Goal: Task Accomplishment & Management: Use online tool/utility

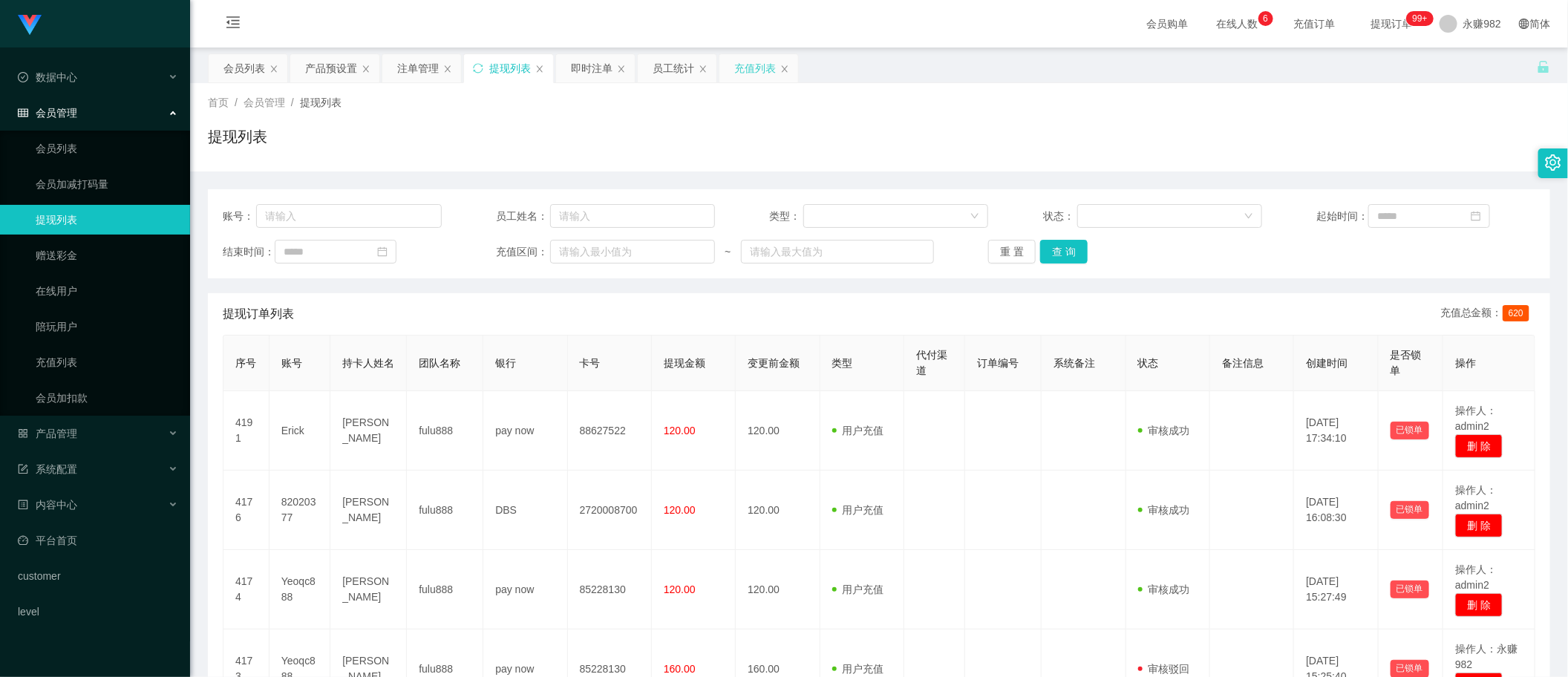
click at [749, 75] on div "充值列表" at bounding box center [755, 68] width 42 height 28
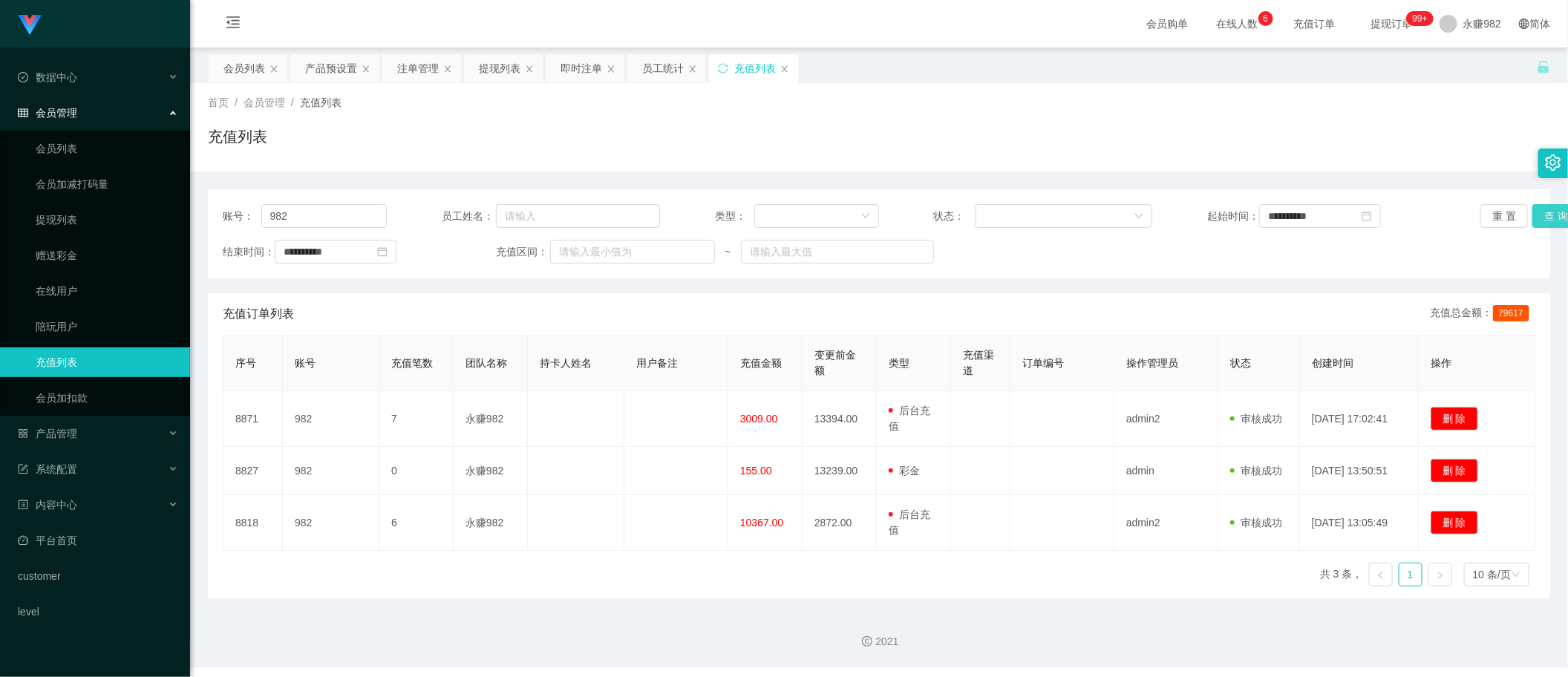
click at [1548, 219] on button "查 询" at bounding box center [1556, 216] width 48 height 24
click at [658, 70] on div "员工统计" at bounding box center [663, 68] width 42 height 28
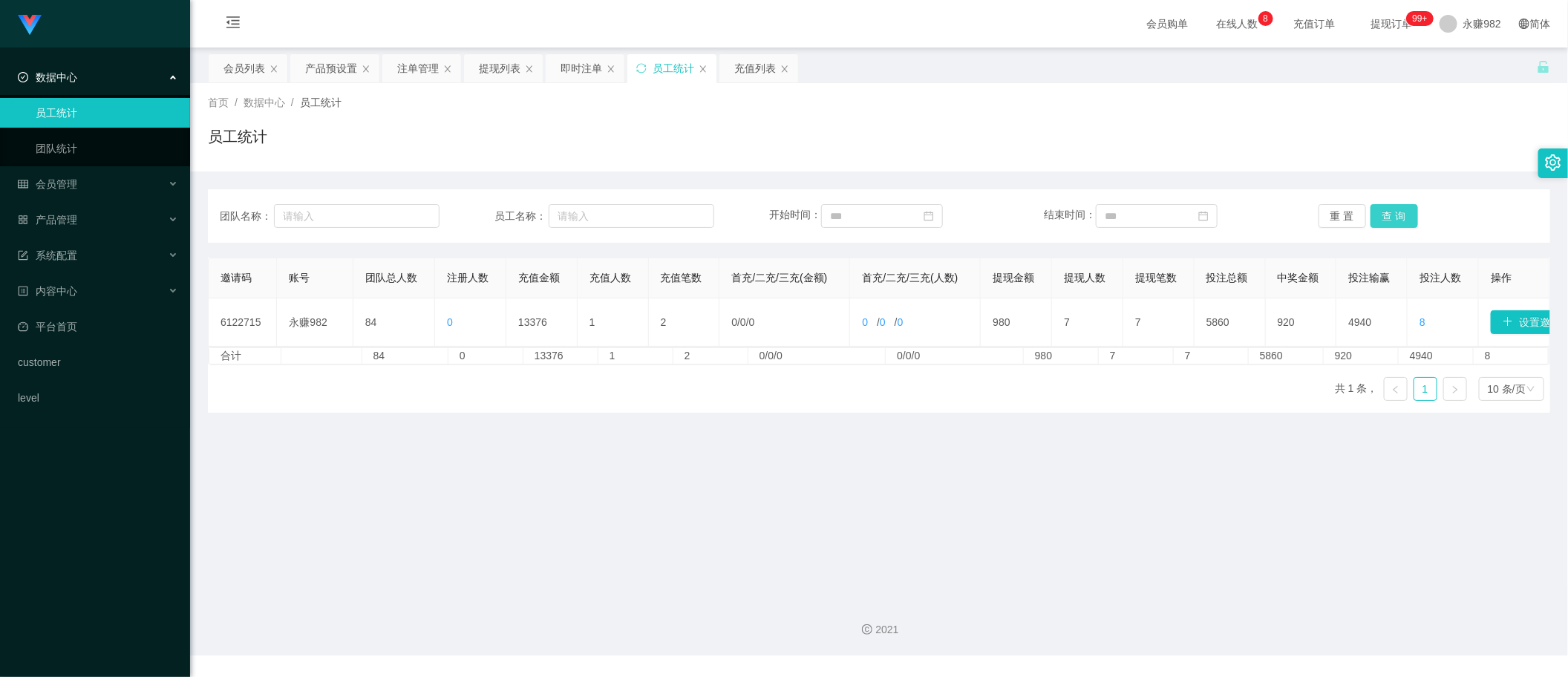
click at [1399, 205] on button "查 询" at bounding box center [1394, 216] width 48 height 24
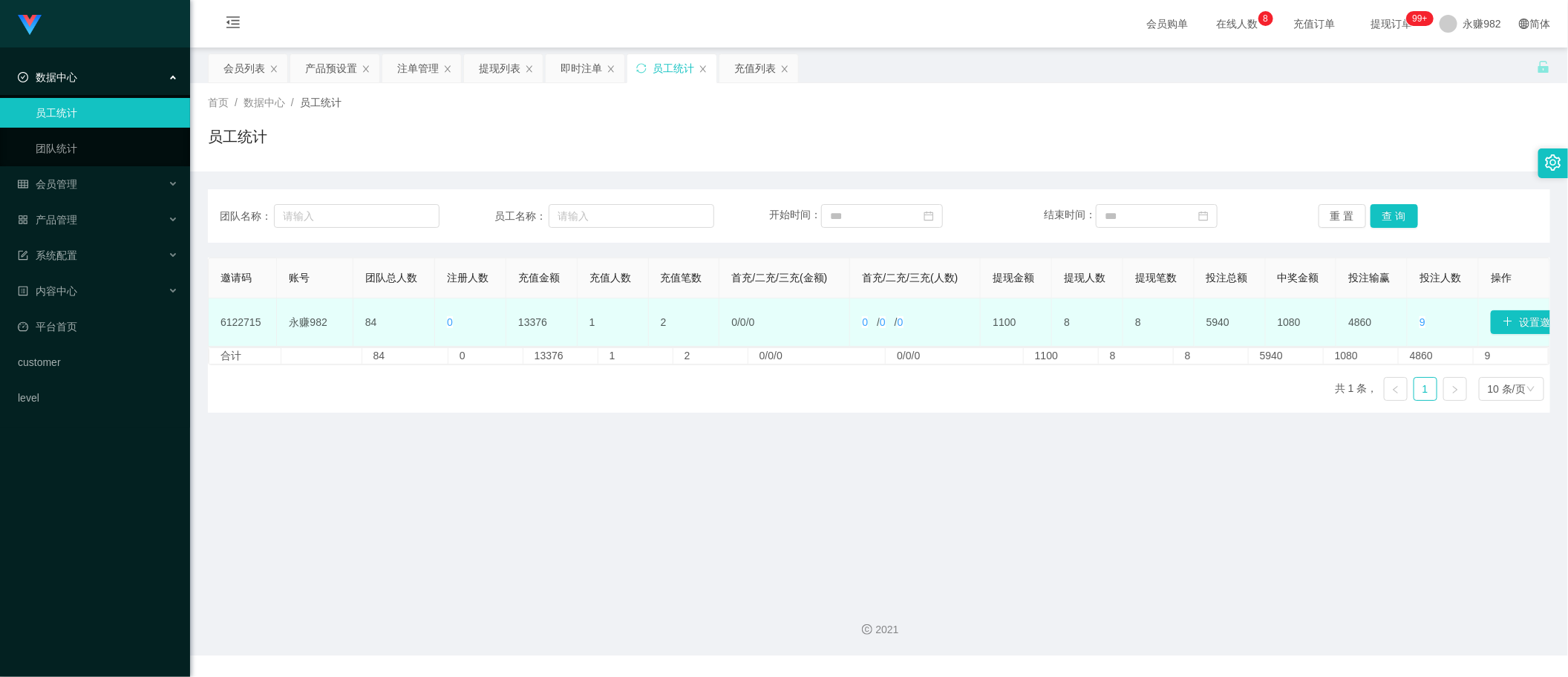
click at [543, 317] on td "13376" at bounding box center [542, 323] width 71 height 49
click at [531, 321] on td "13376" at bounding box center [542, 323] width 71 height 49
copy td "13376"
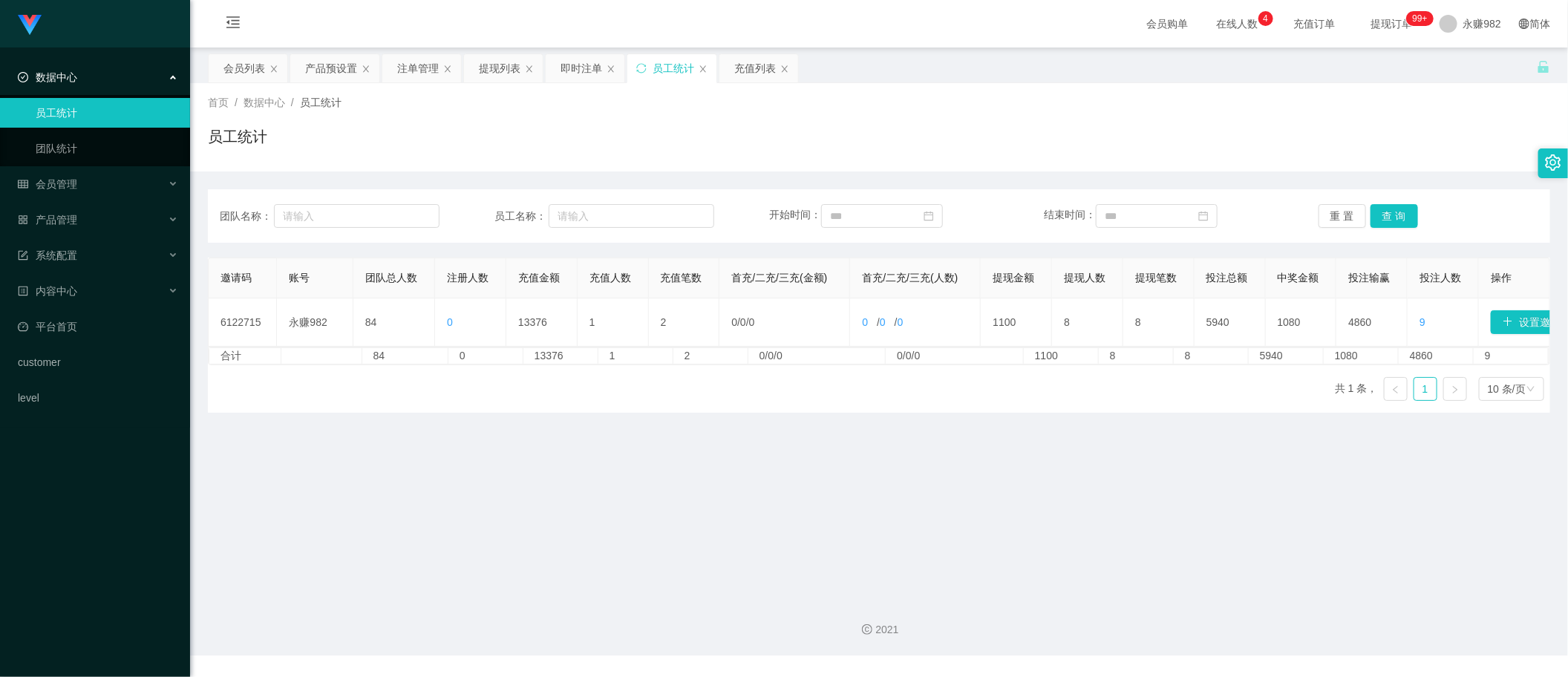
click at [1512, 220] on div "重 置 查 询" at bounding box center [1428, 216] width 219 height 24
click at [744, 72] on div "充值列表" at bounding box center [755, 68] width 42 height 28
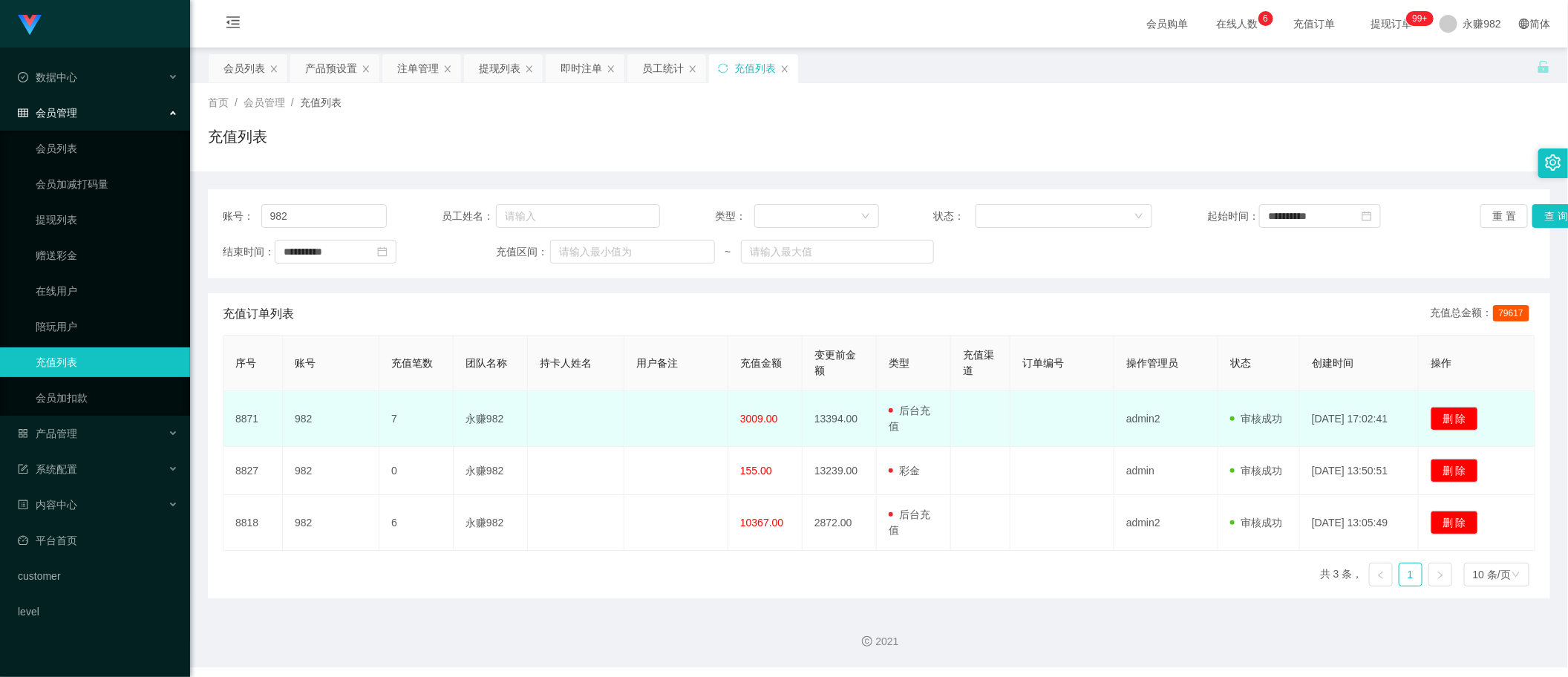
click at [1501, 440] on td "删 除" at bounding box center [1477, 419] width 116 height 56
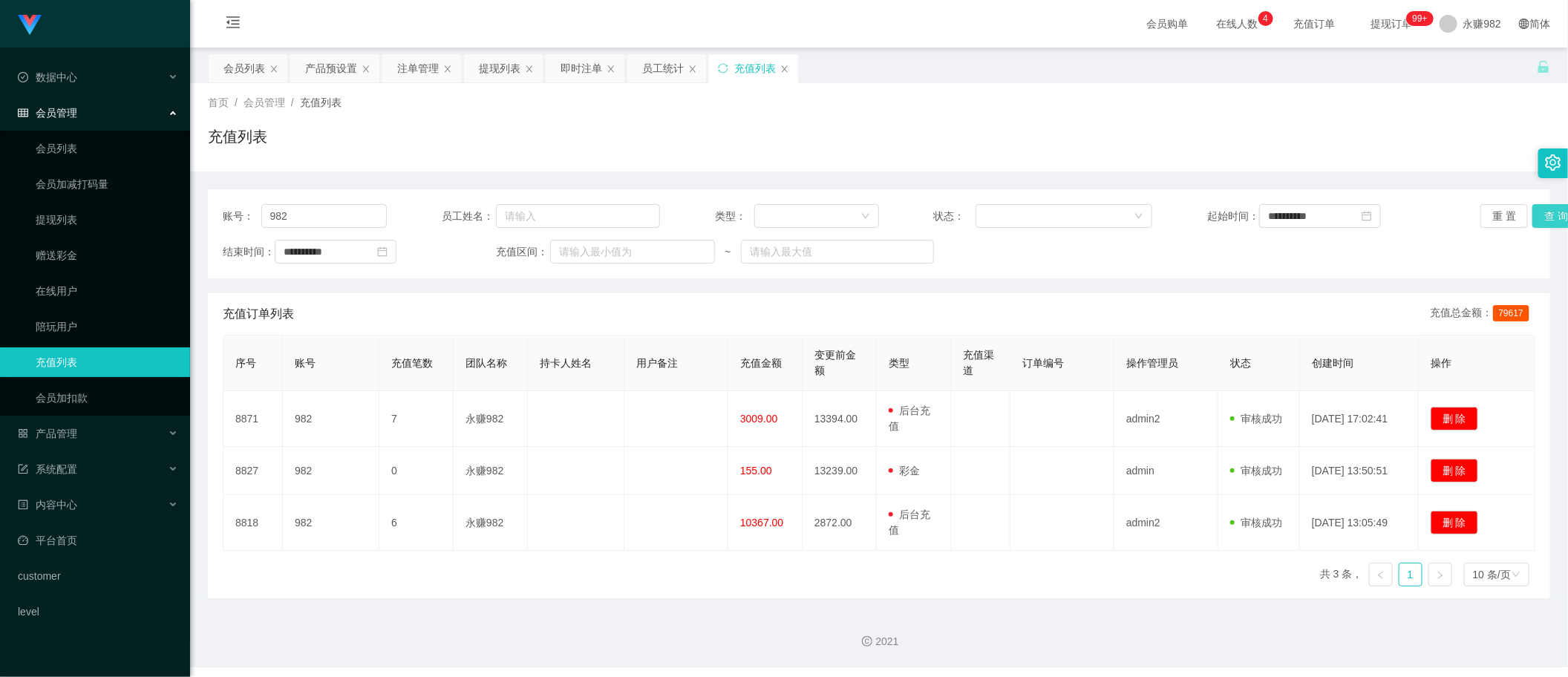
click at [1541, 216] on button "查 询" at bounding box center [1556, 216] width 48 height 24
click at [657, 72] on div "员工统计" at bounding box center [663, 68] width 42 height 28
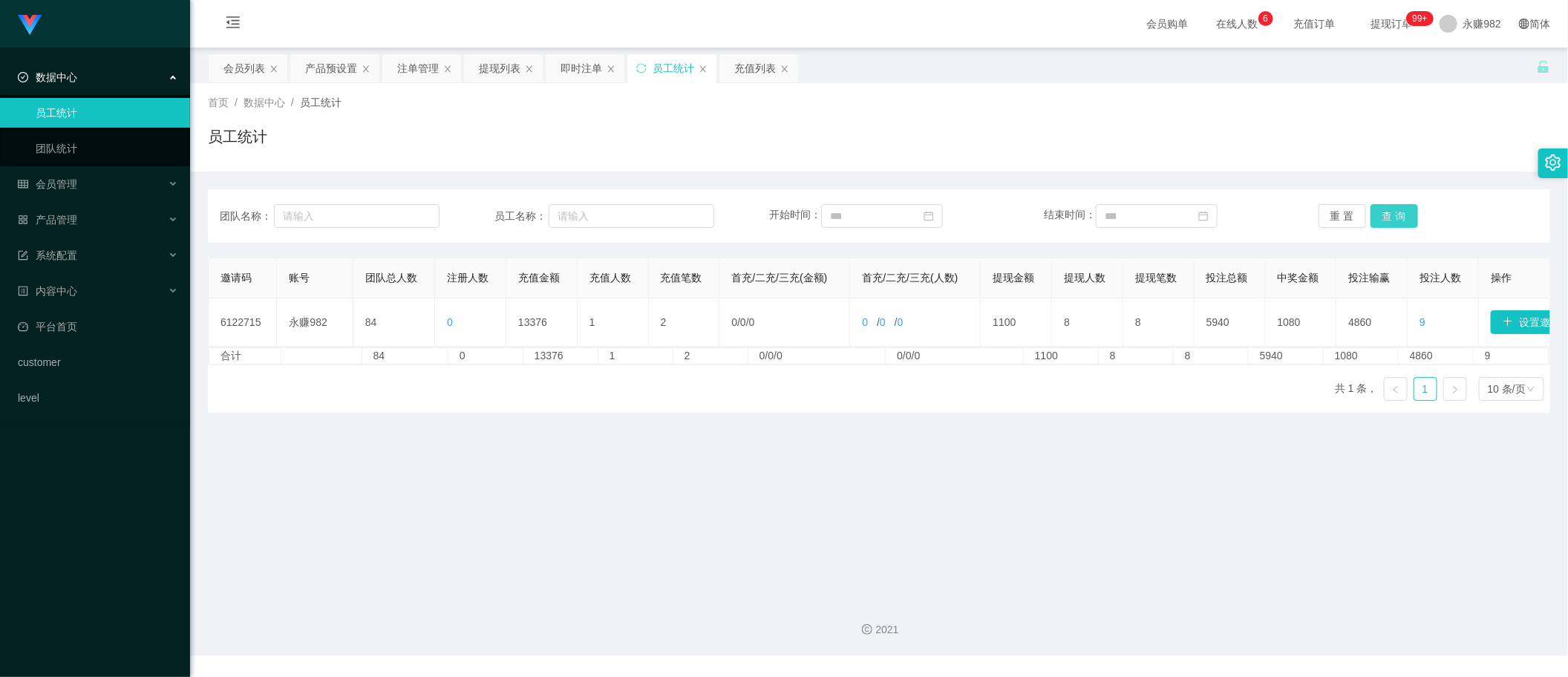
click at [1394, 220] on button "查 询" at bounding box center [1394, 216] width 48 height 24
click at [1400, 210] on button "查 询" at bounding box center [1394, 216] width 48 height 24
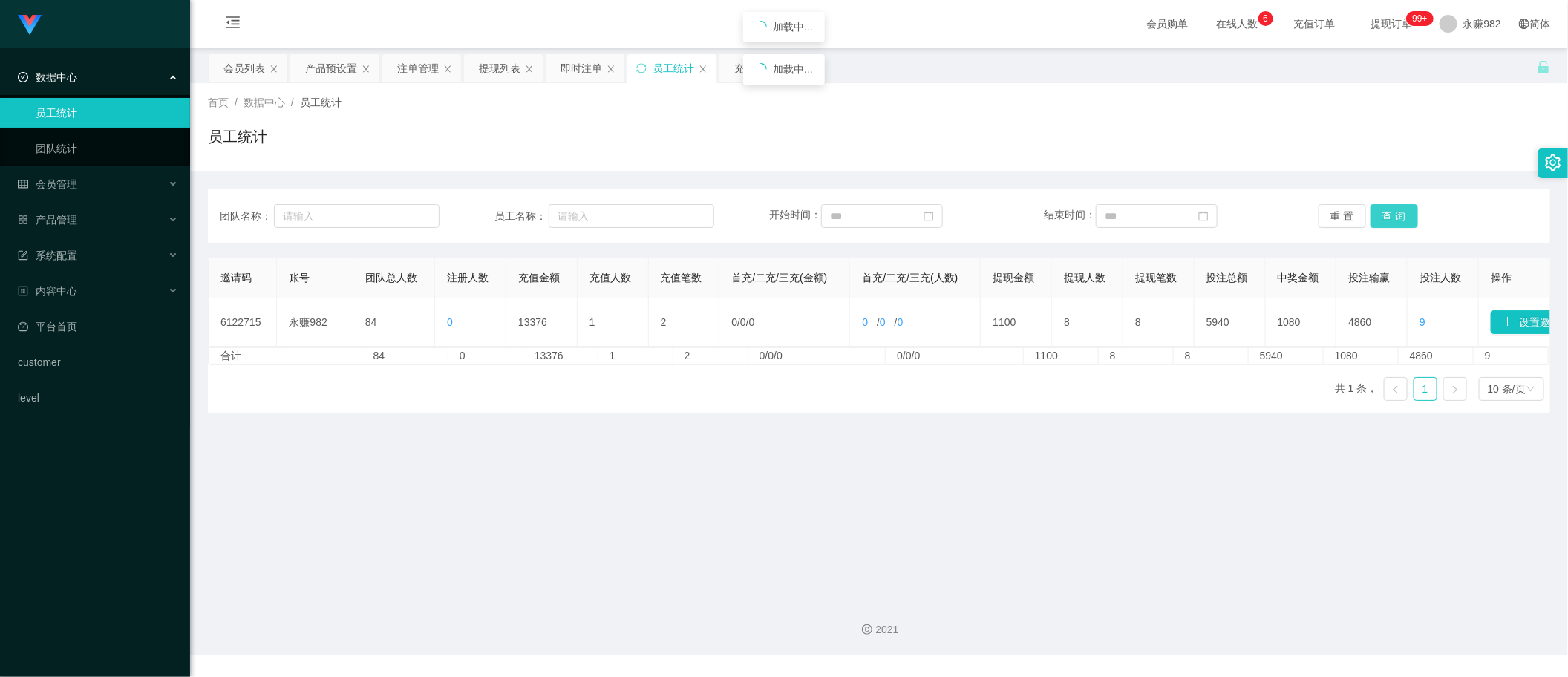
click at [1400, 210] on button "查 询" at bounding box center [1394, 216] width 48 height 24
click at [741, 78] on div "充值列表" at bounding box center [755, 68] width 42 height 28
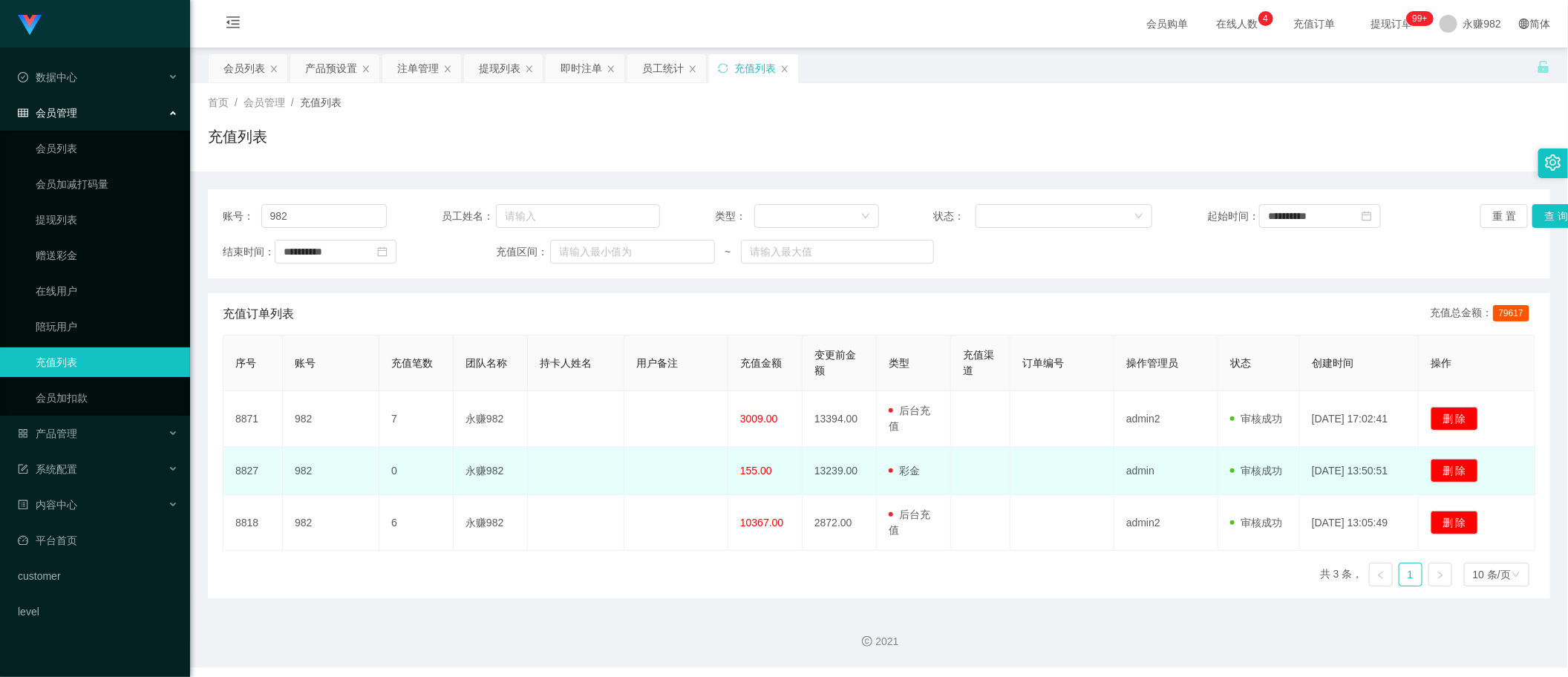
click at [908, 474] on span "彩金" at bounding box center [904, 471] width 31 height 12
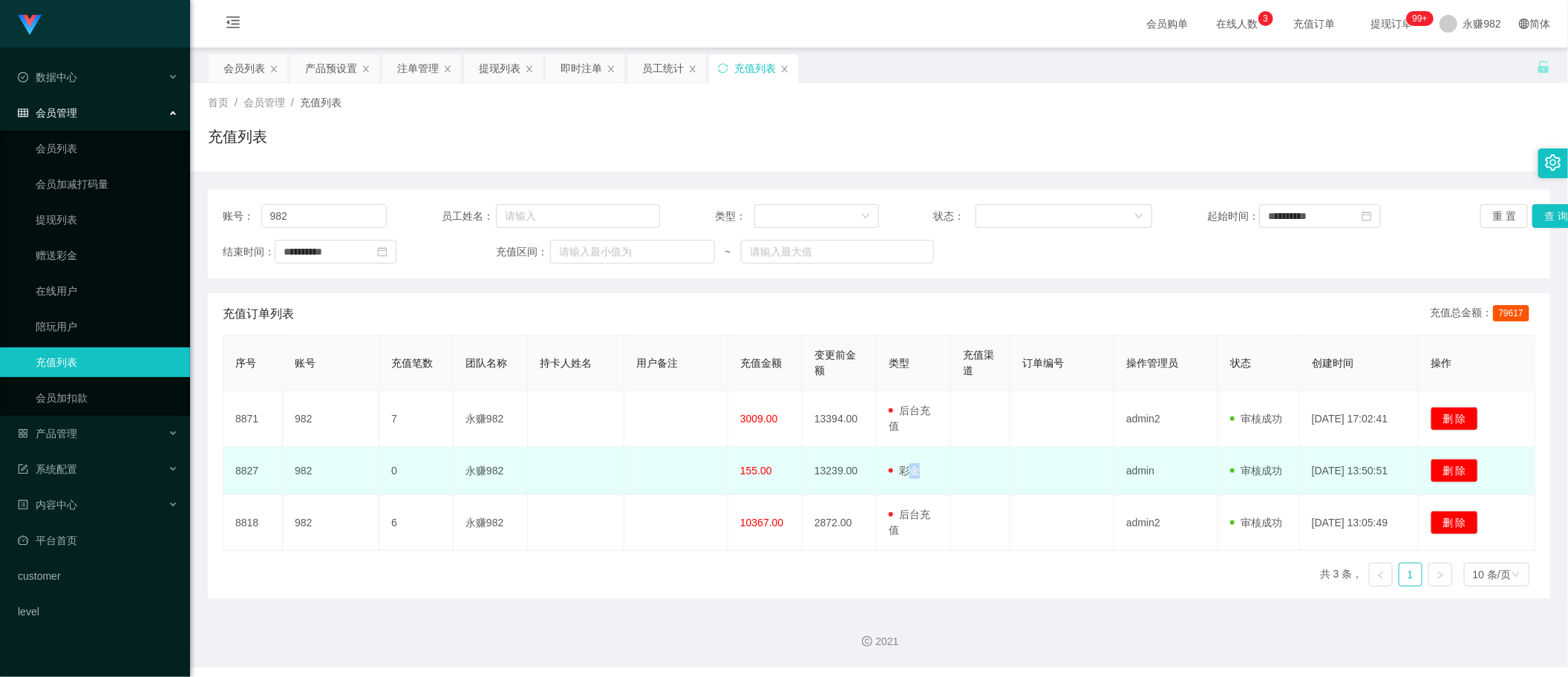
click at [912, 481] on td "用户充值 后台充值 彩金 注册赠送" at bounding box center [914, 471] width 74 height 49
click at [985, 458] on td at bounding box center [981, 471] width 60 height 49
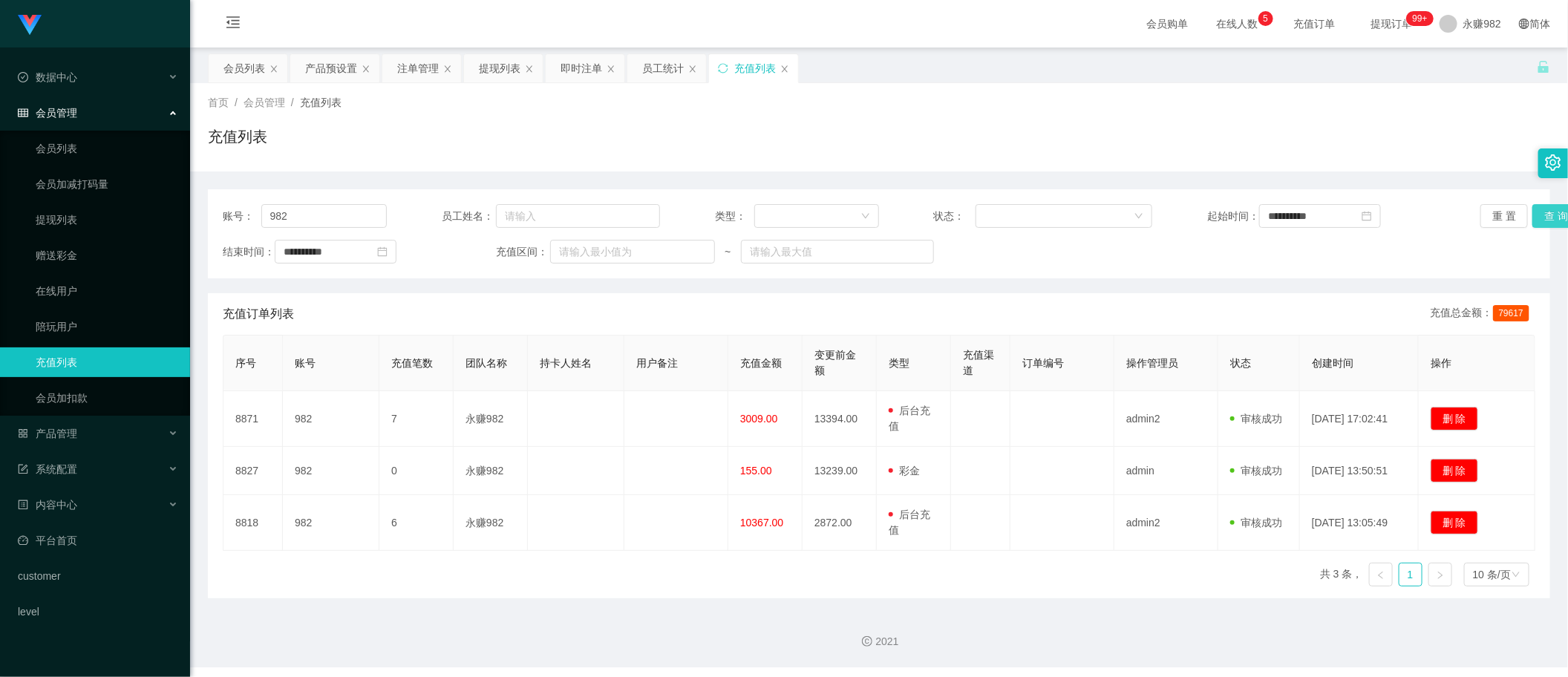
click at [1542, 216] on button "查 询" at bounding box center [1556, 216] width 48 height 24
click at [1541, 211] on button "查 询" at bounding box center [1556, 216] width 48 height 24
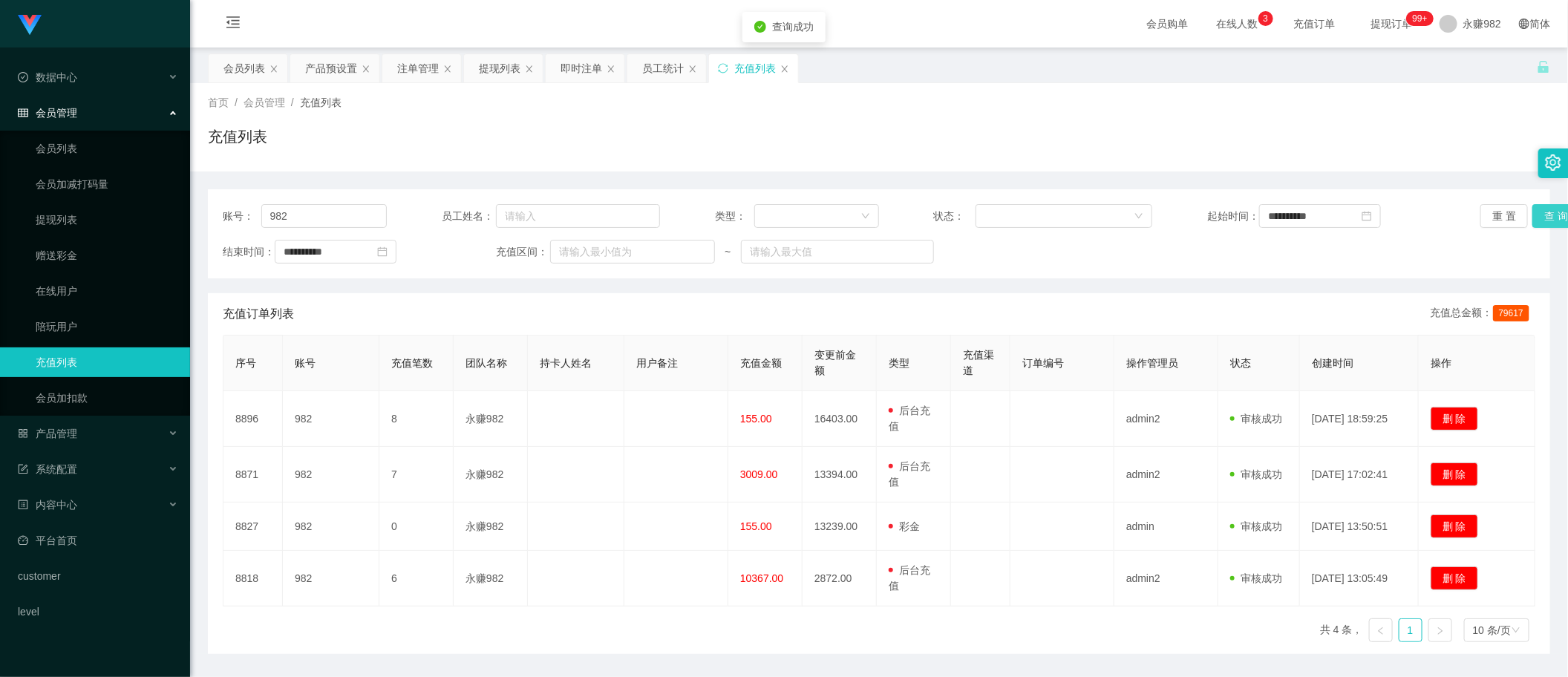
click at [1541, 211] on button "查 询" at bounding box center [1556, 216] width 48 height 24
click at [669, 64] on div "员工统计" at bounding box center [663, 68] width 42 height 28
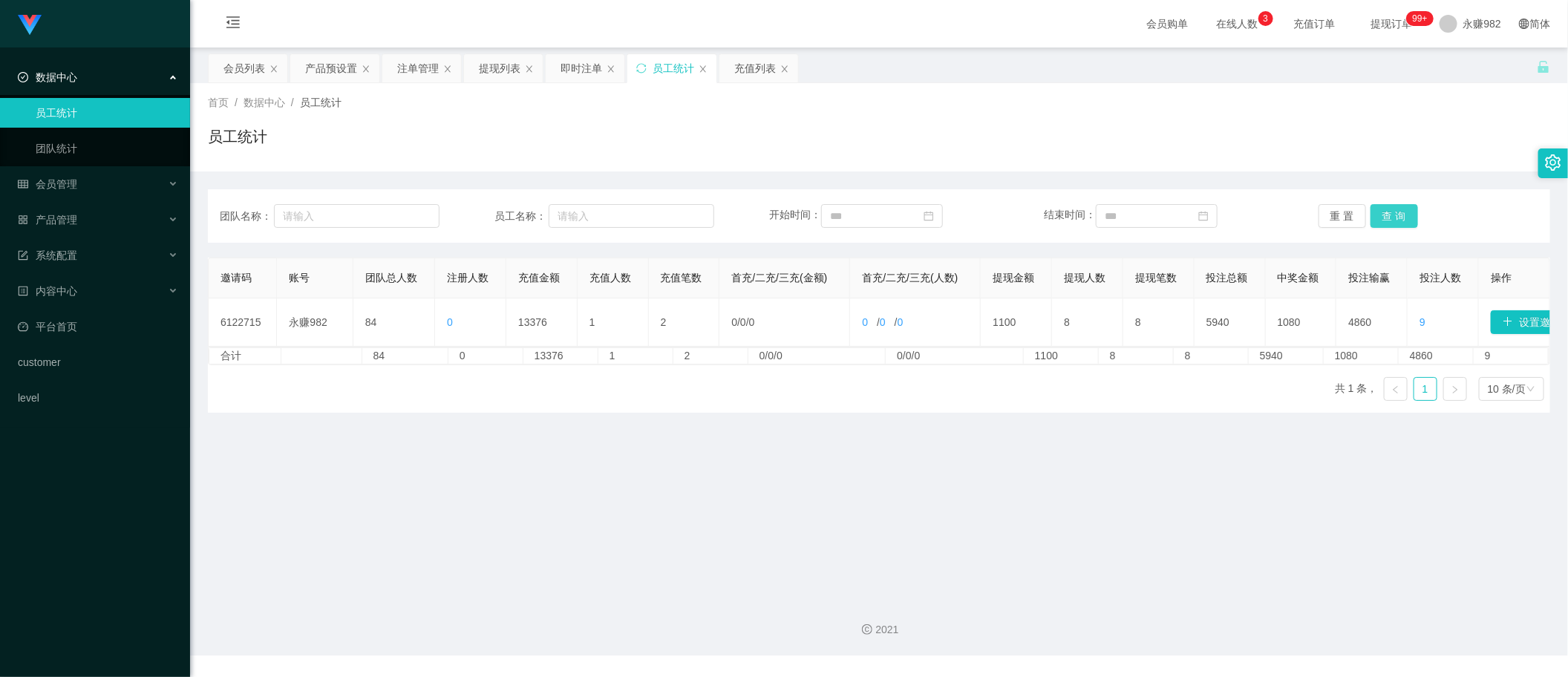
click at [1384, 211] on button "查 询" at bounding box center [1394, 216] width 48 height 24
click at [1393, 207] on button "查 询" at bounding box center [1394, 216] width 48 height 24
click at [755, 72] on div "充值列表" at bounding box center [755, 68] width 42 height 28
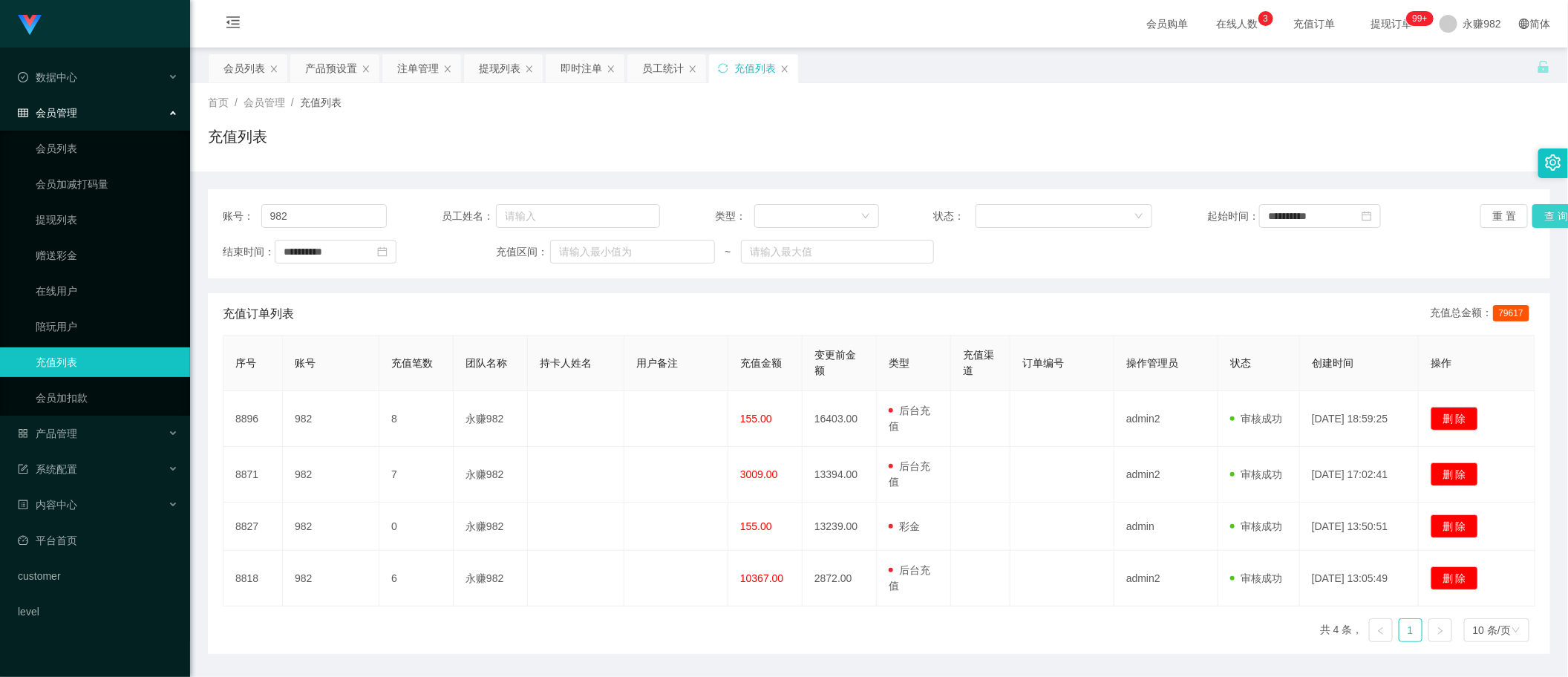
click at [1539, 212] on button "查 询" at bounding box center [1556, 216] width 48 height 24
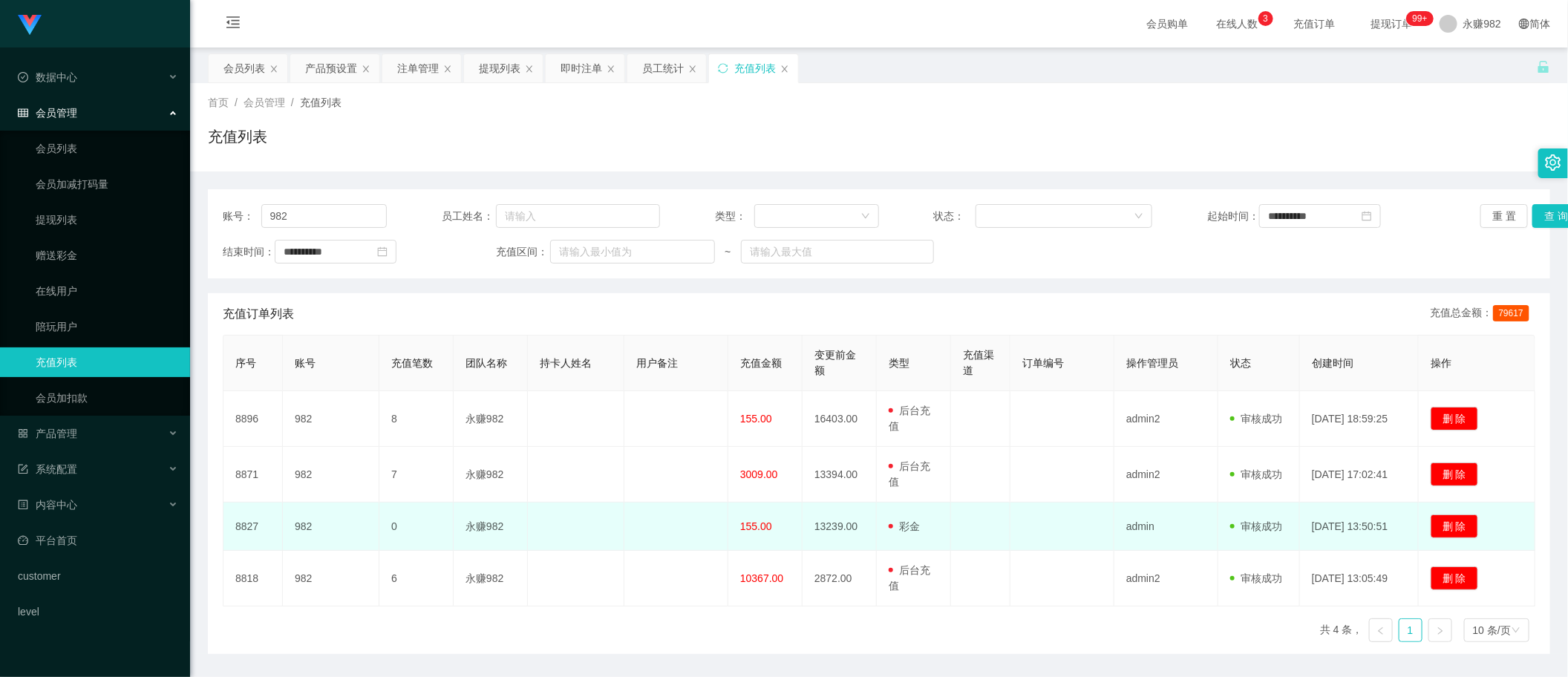
click at [766, 528] on span "155.00" at bounding box center [756, 526] width 32 height 12
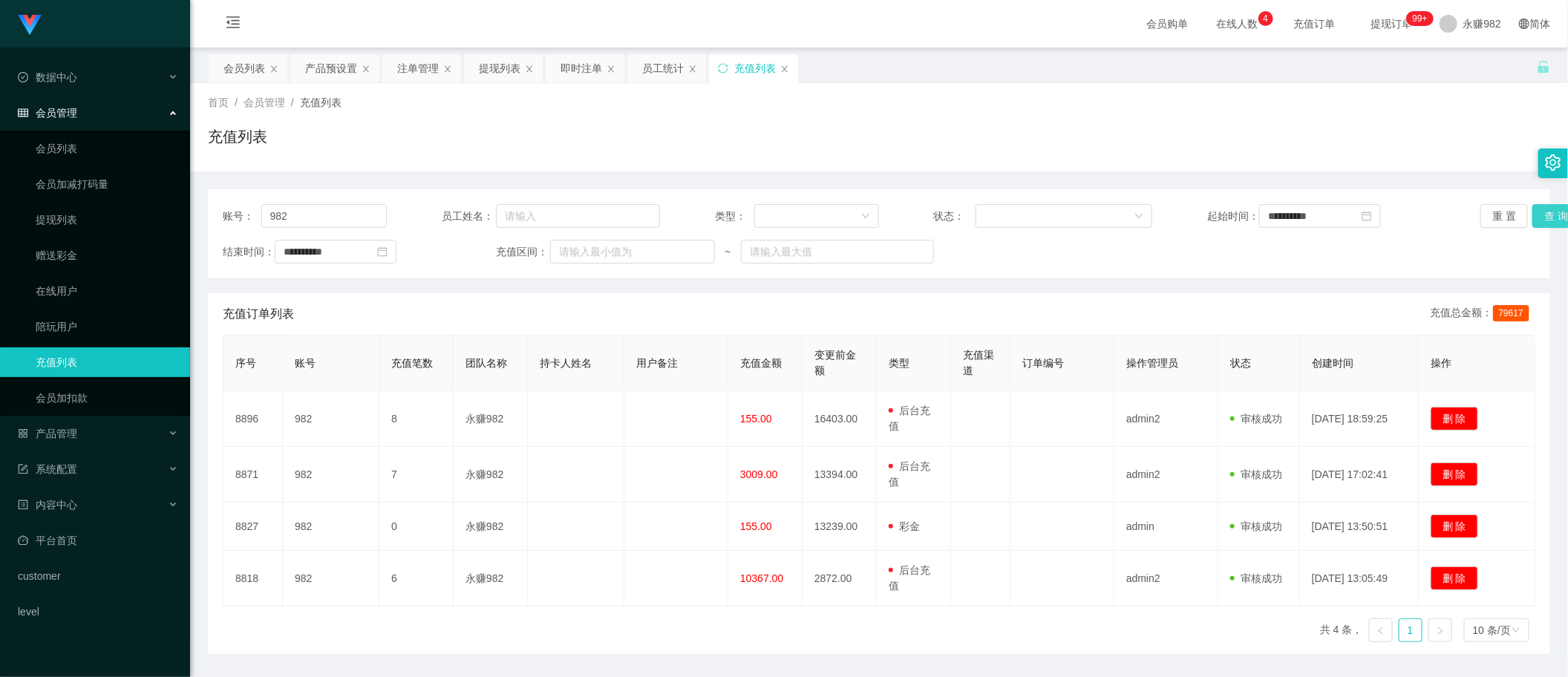
click at [1539, 207] on button "查 询" at bounding box center [1556, 216] width 48 height 24
click at [329, 61] on div "产品预设置" at bounding box center [331, 68] width 52 height 28
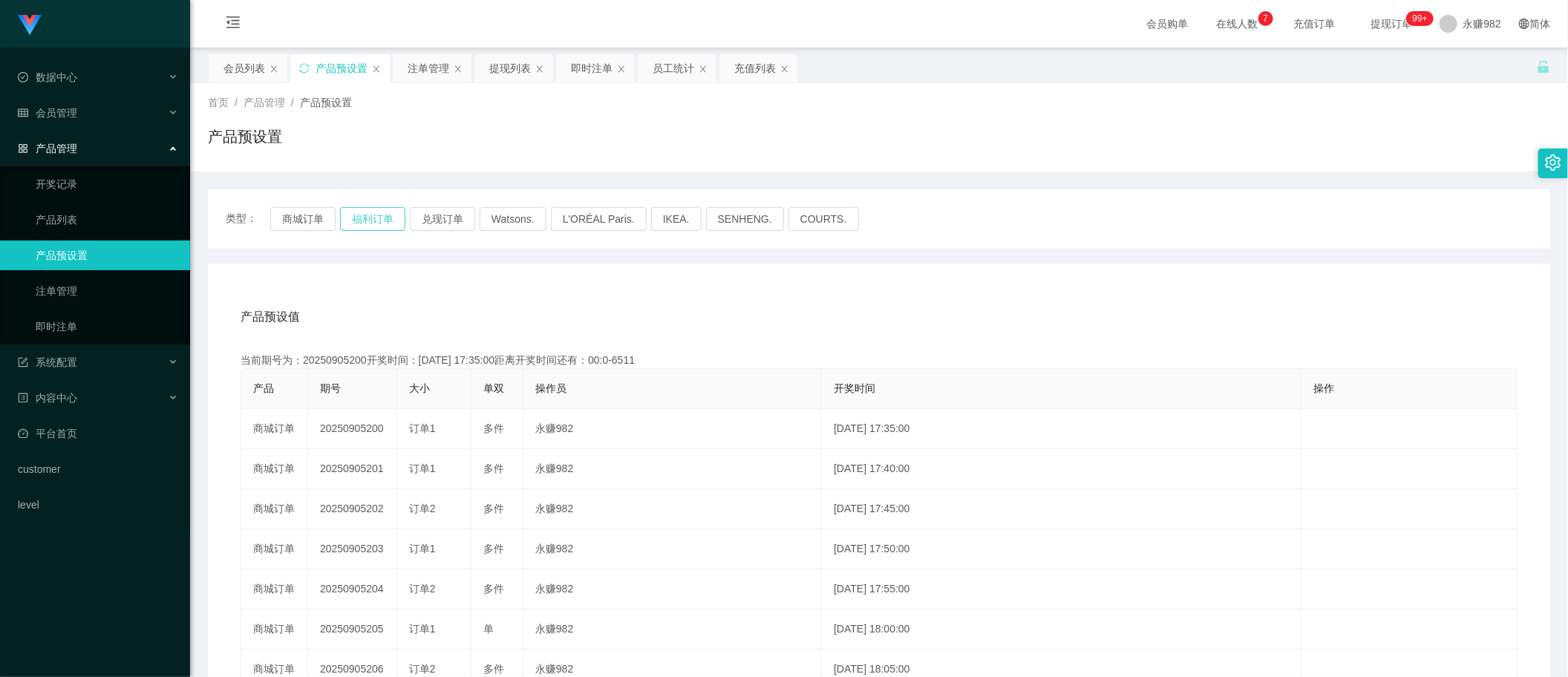
click at [375, 219] on button "福利订单" at bounding box center [372, 219] width 66 height 24
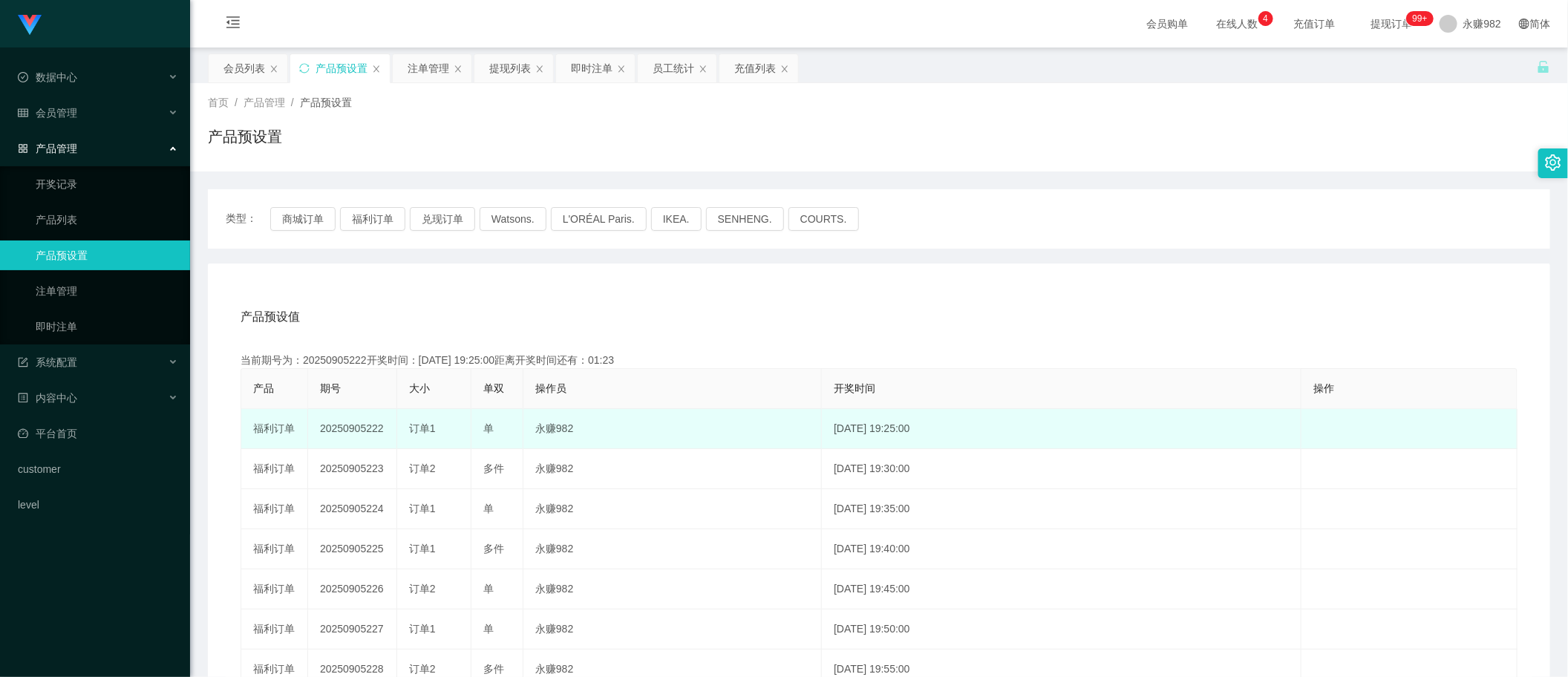
click at [349, 433] on td "20250905222" at bounding box center [353, 429] width 89 height 40
click at [352, 431] on td "20250905222" at bounding box center [353, 429] width 89 height 40
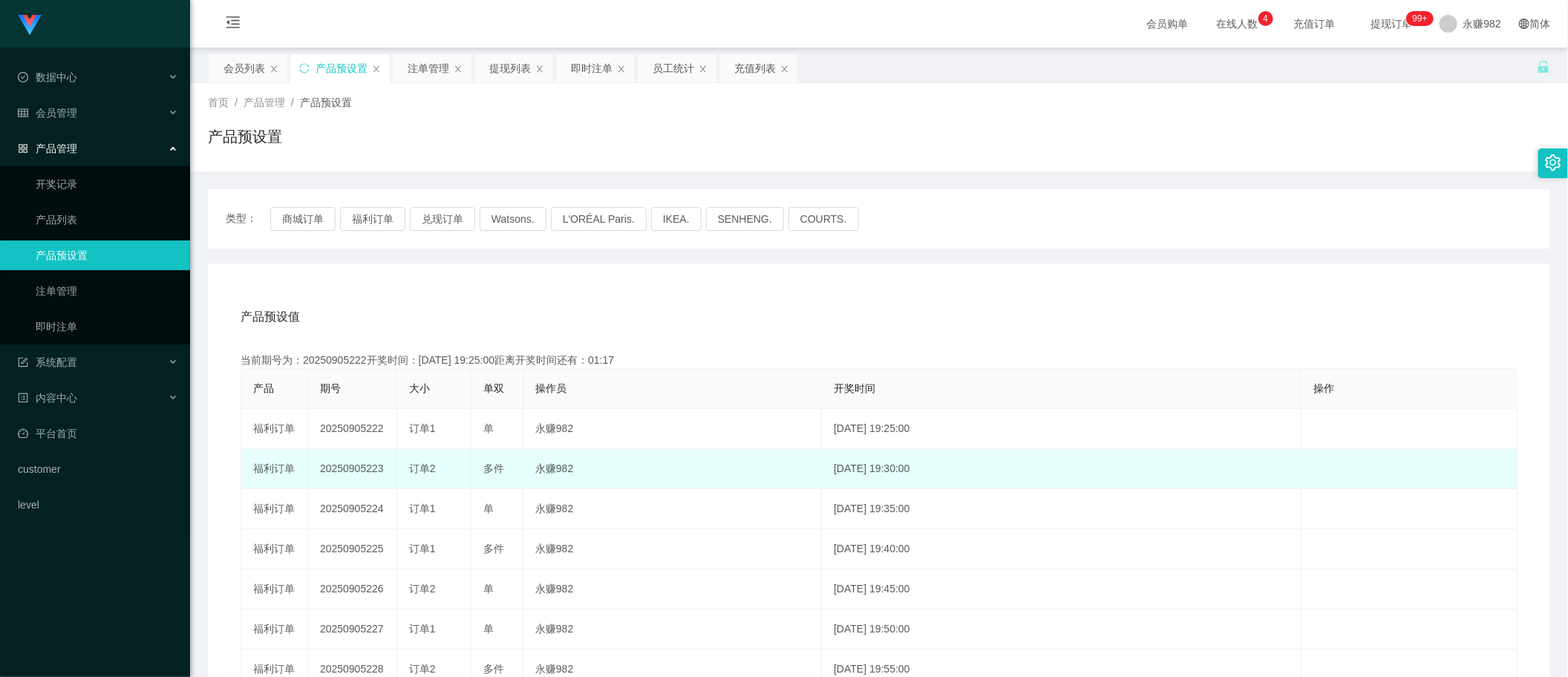
click at [356, 465] on td "20250905223" at bounding box center [353, 469] width 89 height 40
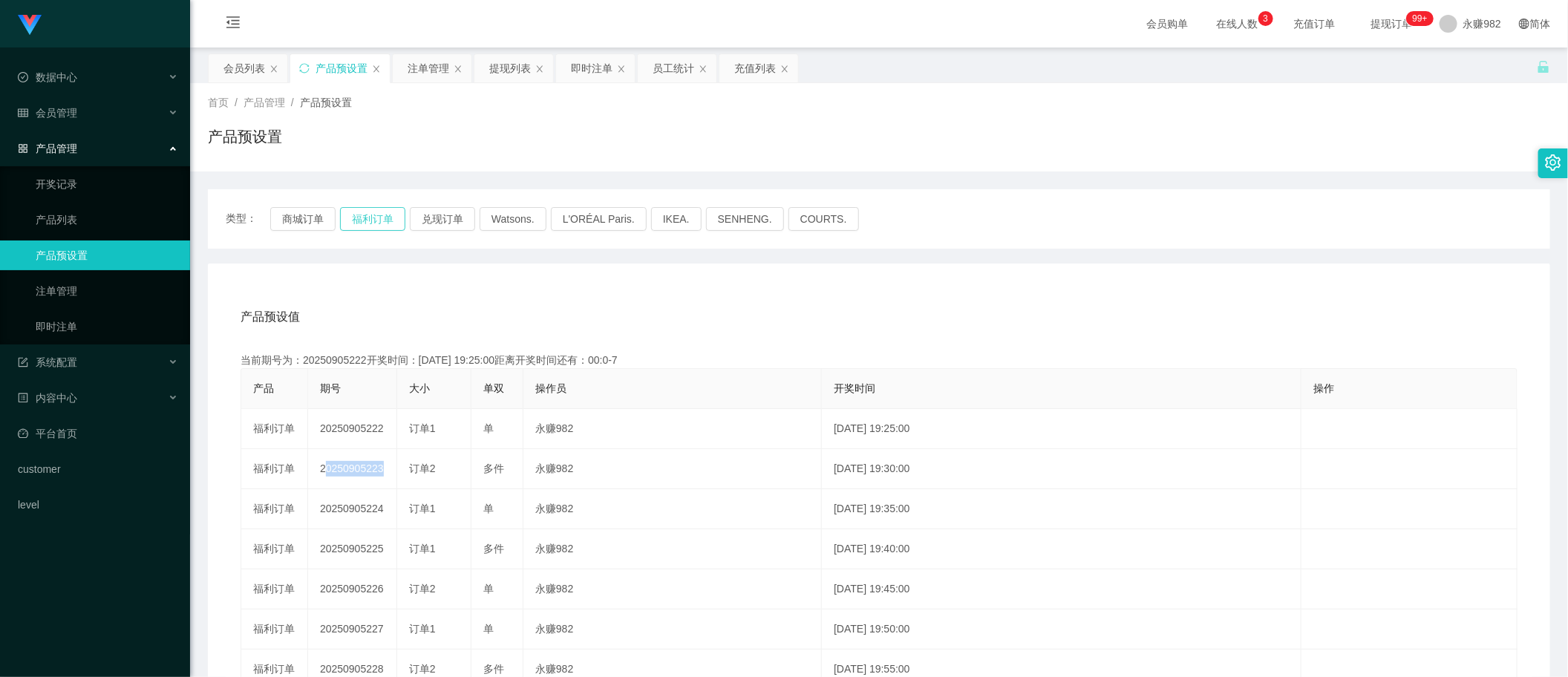
click at [392, 223] on button "福利订单" at bounding box center [372, 219] width 66 height 24
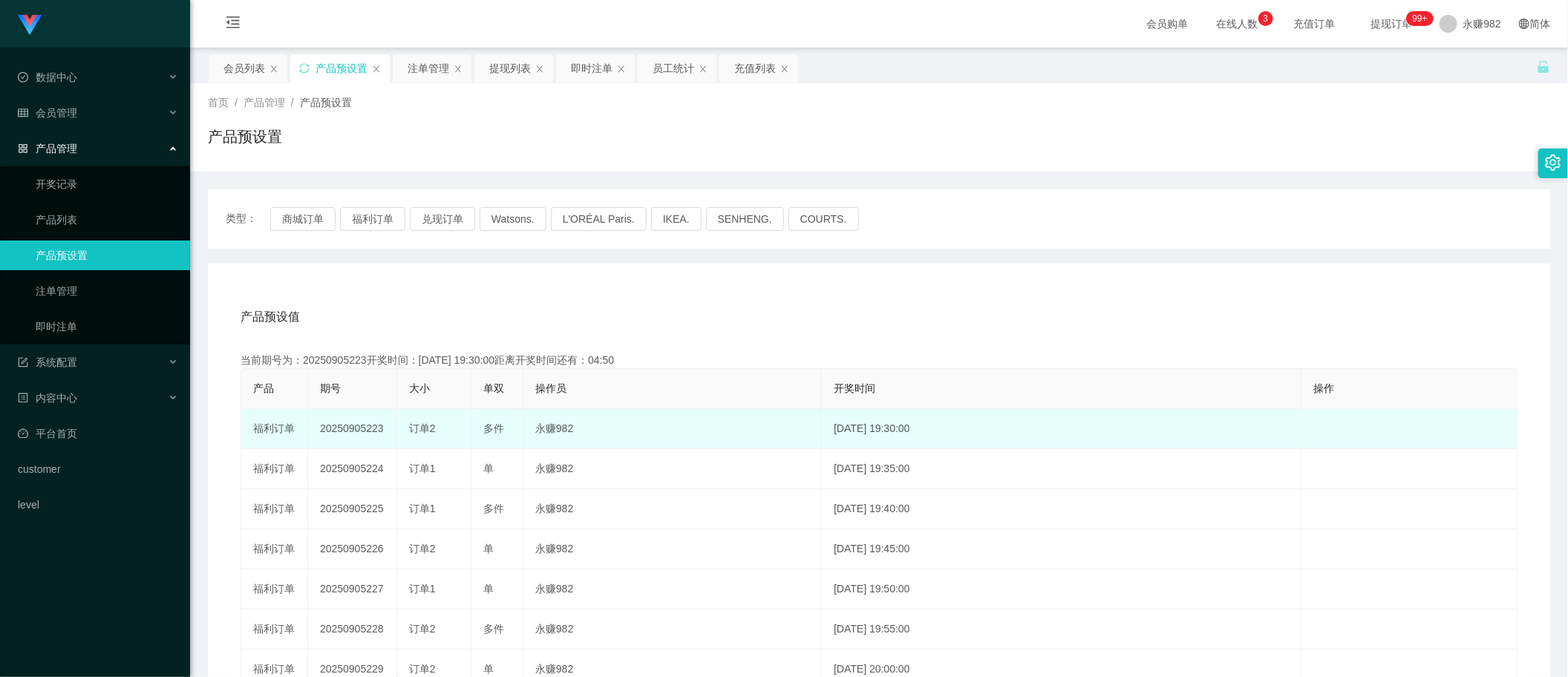
click at [349, 424] on td "20250905223" at bounding box center [353, 429] width 89 height 40
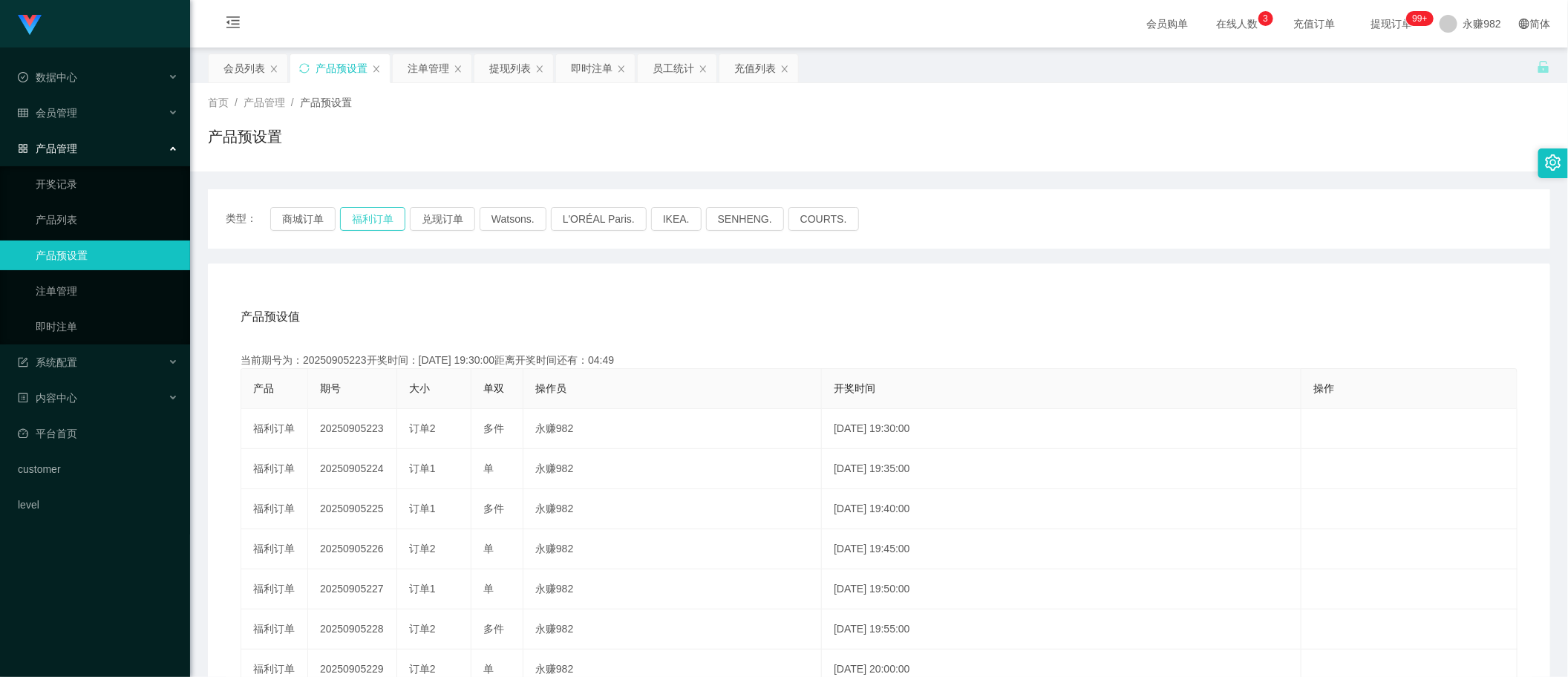
click at [382, 220] on button "福利订单" at bounding box center [372, 219] width 66 height 24
click at [676, 68] on div "员工统计" at bounding box center [673, 68] width 42 height 28
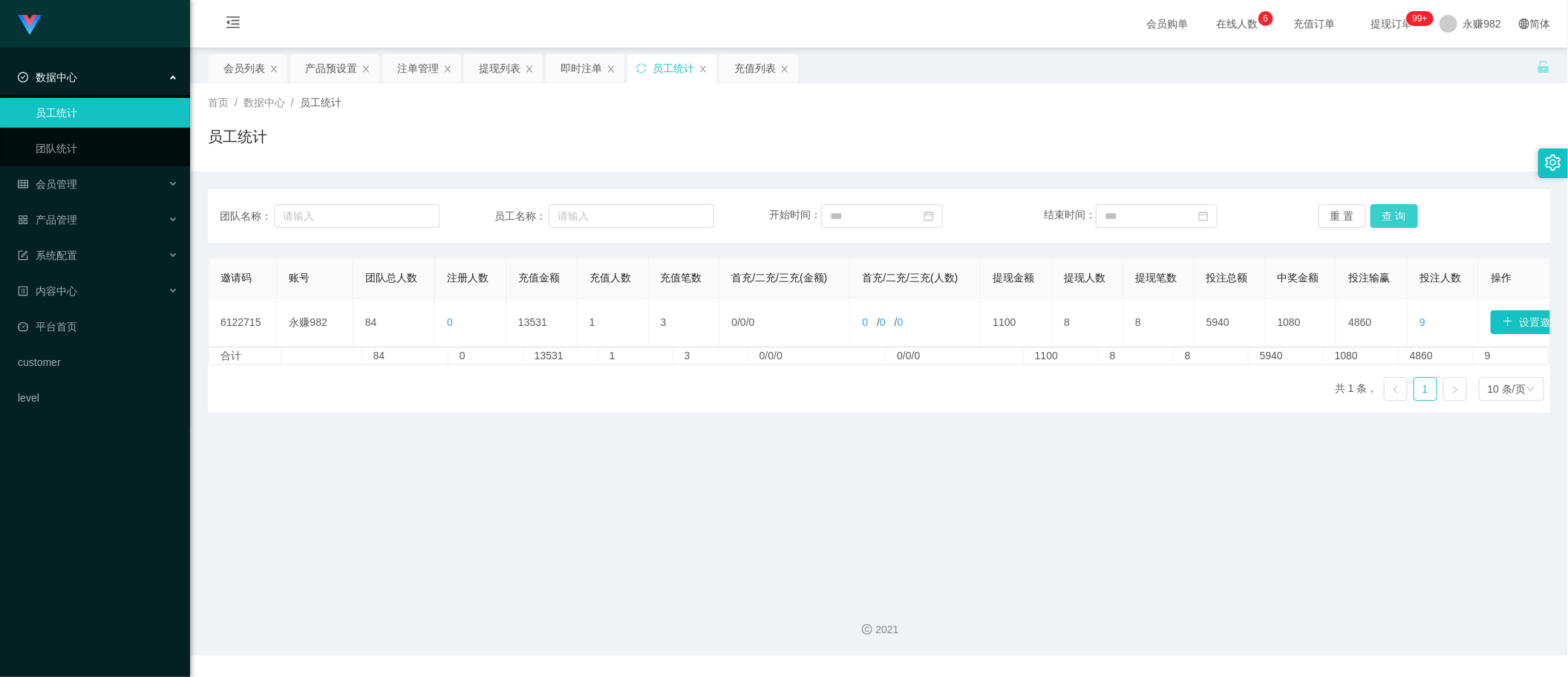
click at [1382, 219] on button "查 询" at bounding box center [1394, 216] width 48 height 24
click at [744, 67] on div "充值列表" at bounding box center [755, 68] width 42 height 28
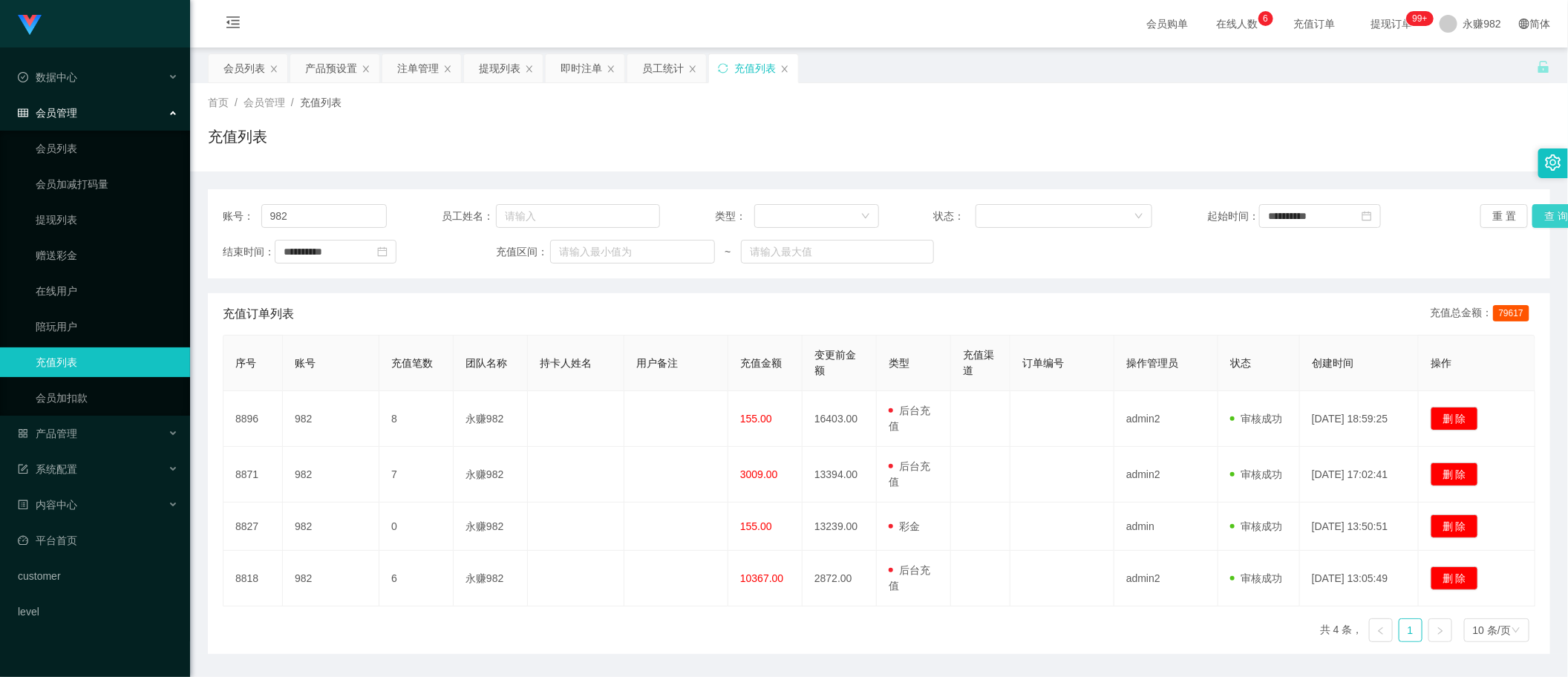
click at [1535, 216] on button "查 询" at bounding box center [1556, 216] width 48 height 24
click at [1537, 213] on button "查 询" at bounding box center [1556, 216] width 48 height 24
click at [762, 323] on div "充值订单列表 充值总金额： 79617" at bounding box center [879, 314] width 1313 height 42
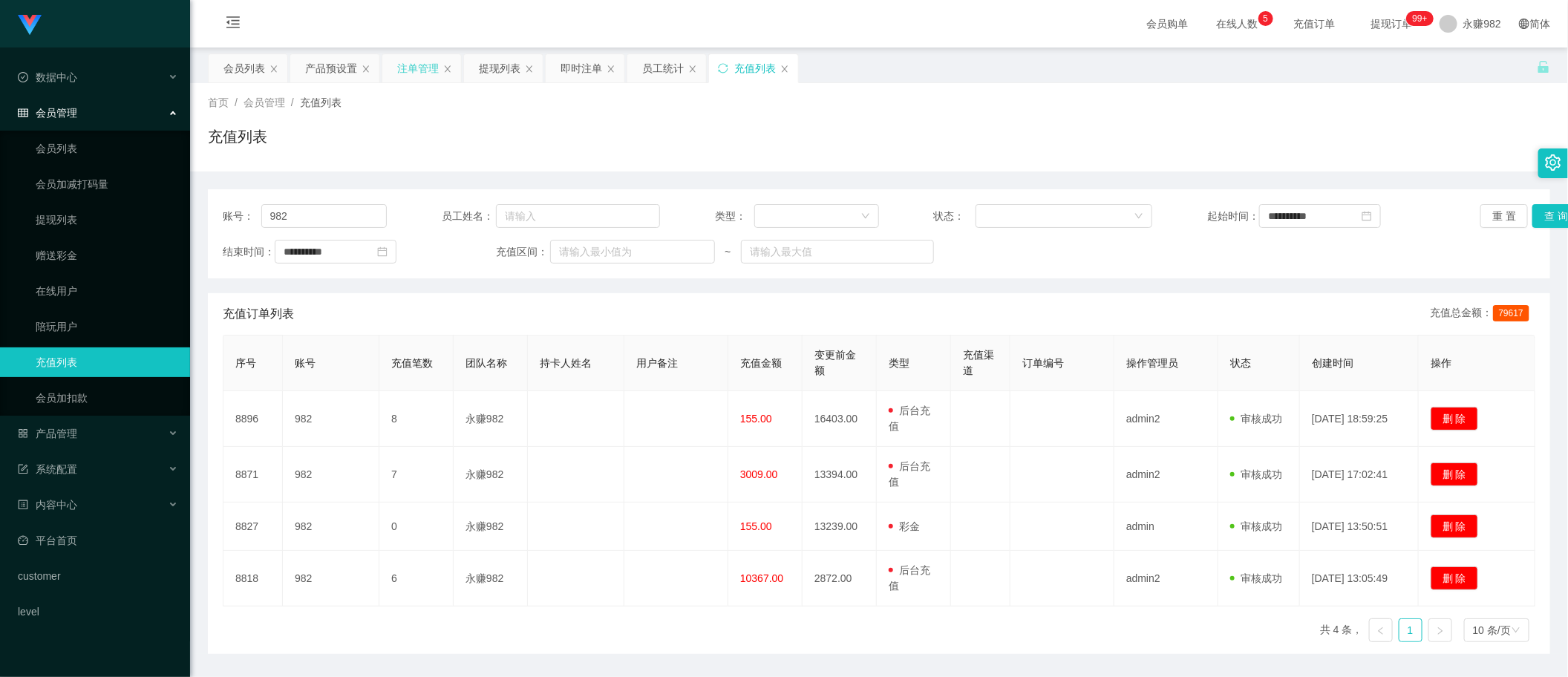
click at [421, 74] on div "注单管理" at bounding box center [418, 68] width 42 height 28
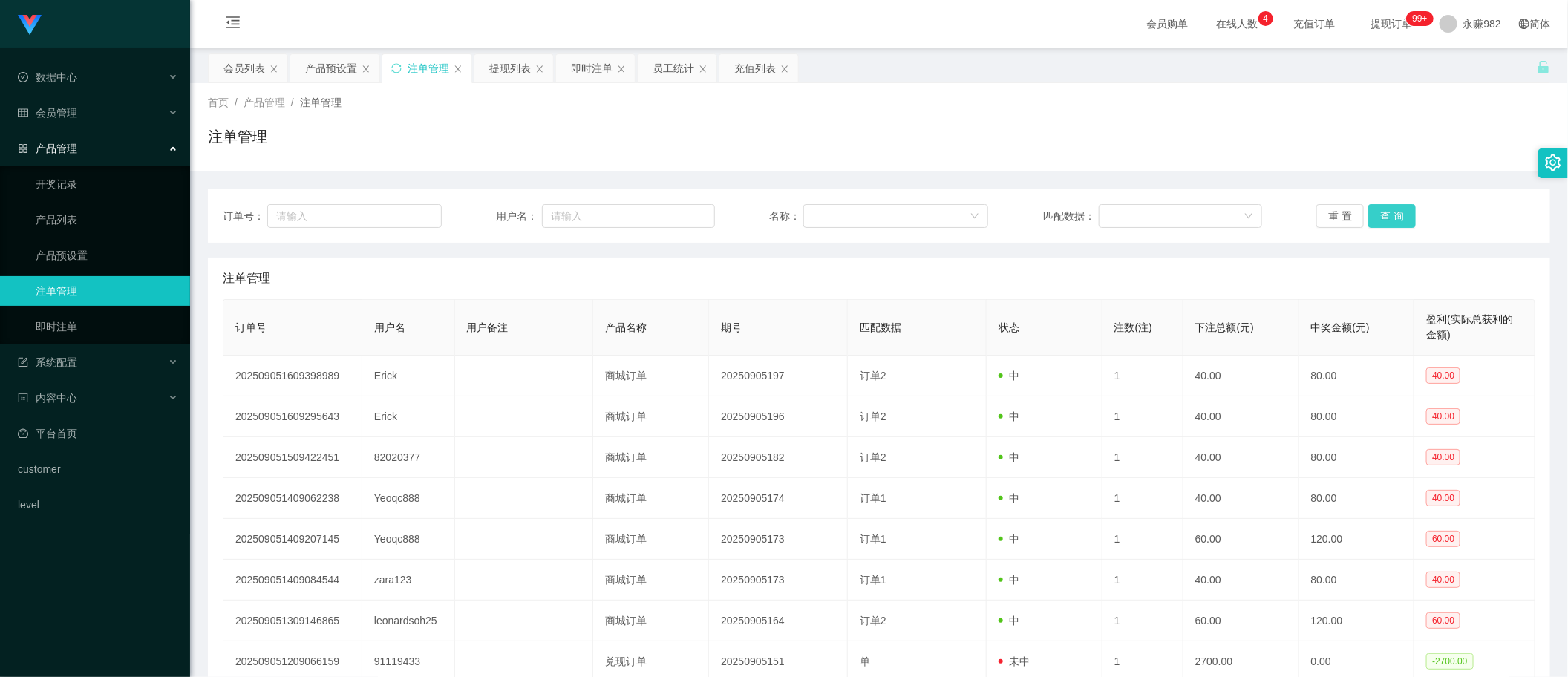
click at [1379, 210] on button "查 询" at bounding box center [1392, 216] width 48 height 24
click at [351, 61] on div "产品预设置" at bounding box center [331, 68] width 52 height 28
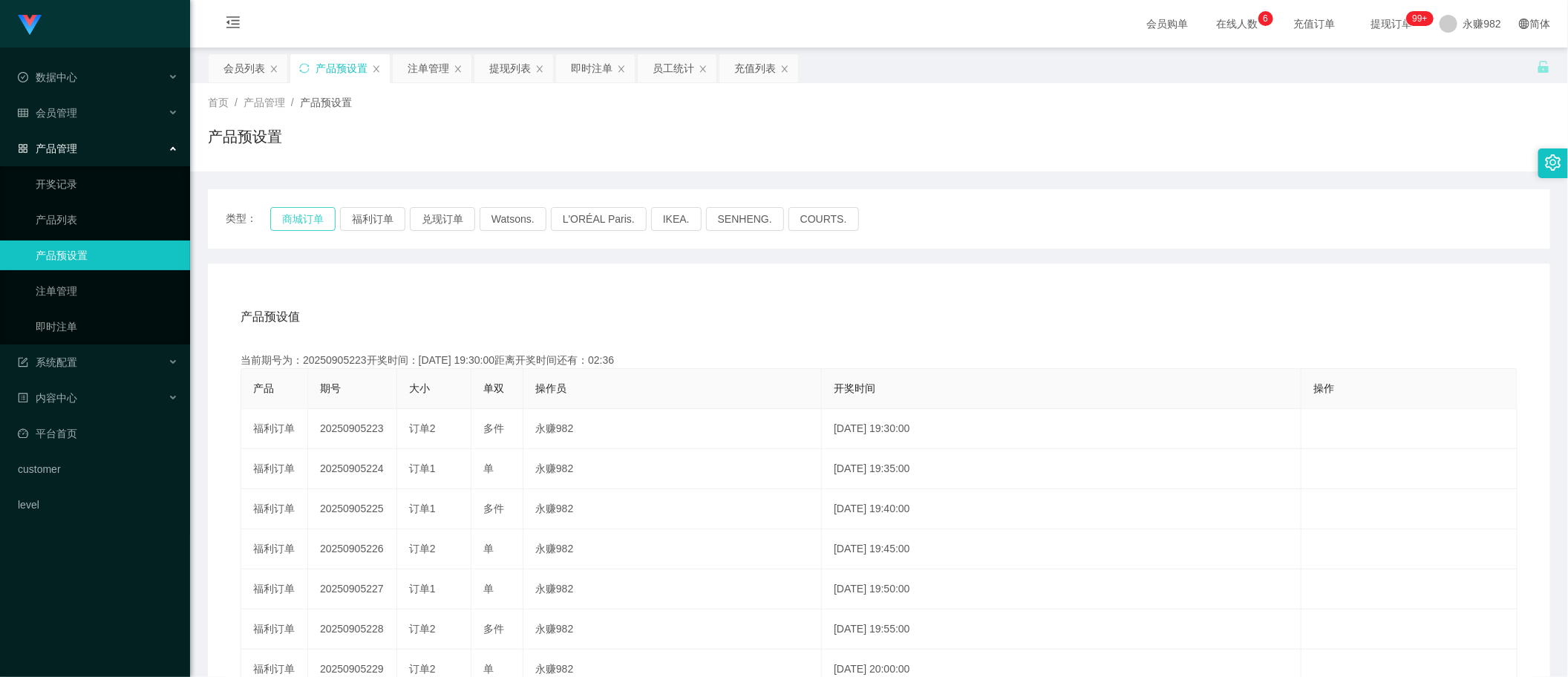
click at [305, 225] on button "商城订单" at bounding box center [303, 219] width 66 height 24
click at [355, 215] on button "福利订单" at bounding box center [372, 219] width 66 height 24
click at [317, 211] on button "商城订单" at bounding box center [303, 219] width 66 height 24
